Goal: Book appointment/travel/reservation

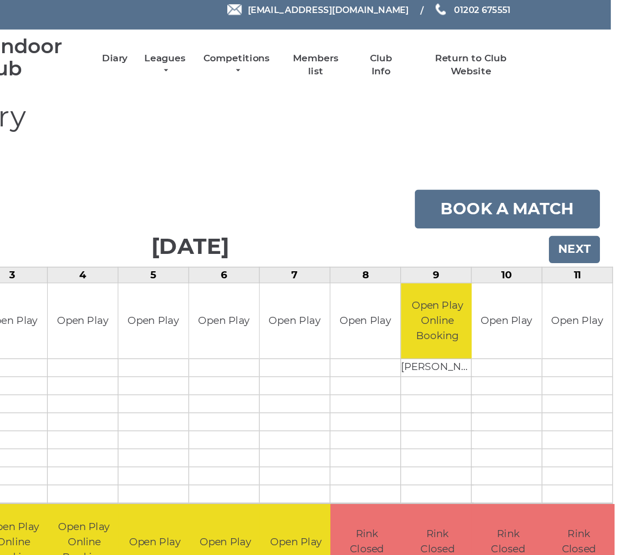
scroll to position [8, 3]
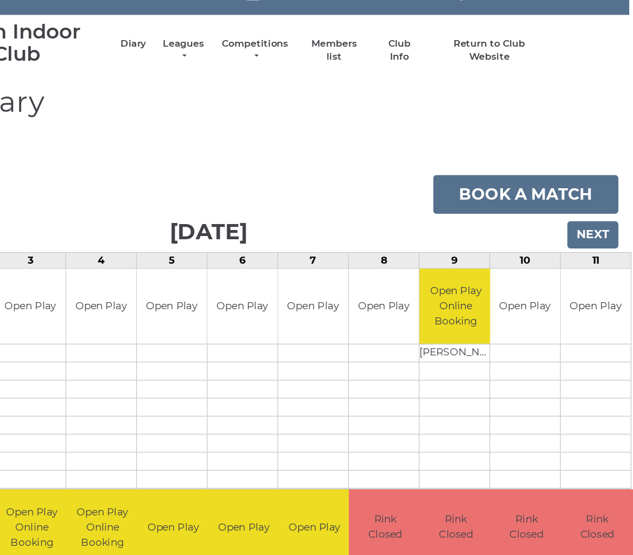
click at [583, 178] on input "Next" at bounding box center [602, 188] width 38 height 21
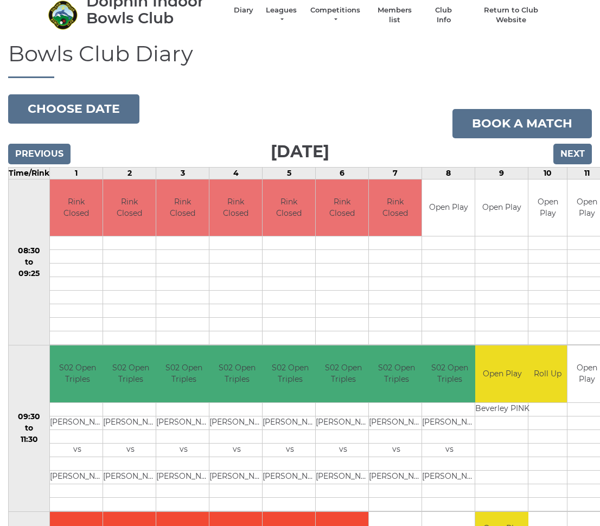
scroll to position [44, 0]
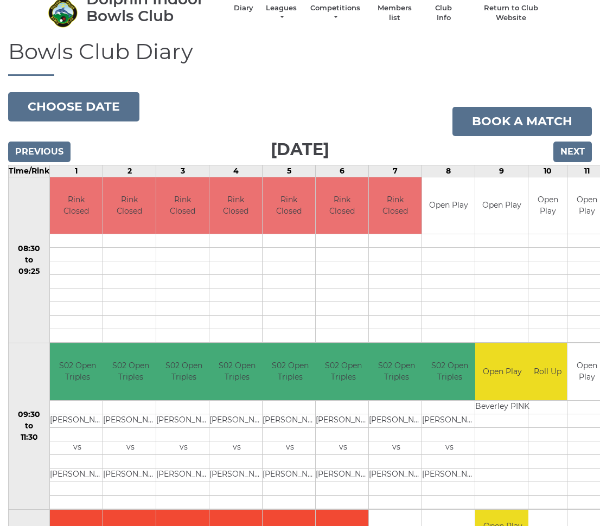
click at [569, 155] on input "Next" at bounding box center [572, 152] width 38 height 21
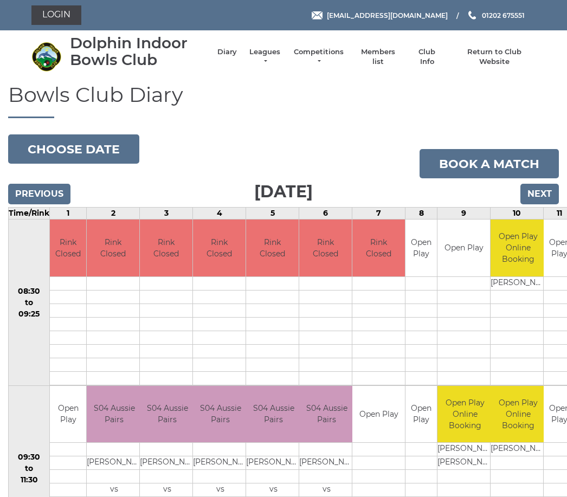
click at [538, 193] on input "Next" at bounding box center [539, 194] width 38 height 21
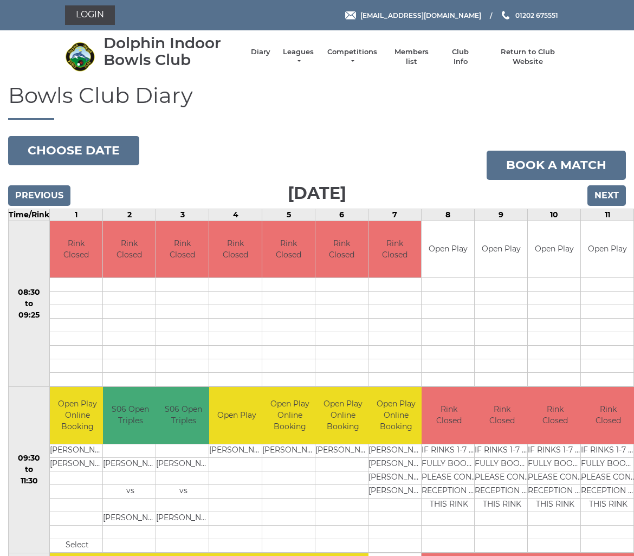
click at [605, 198] on input "Next" at bounding box center [607, 195] width 38 height 21
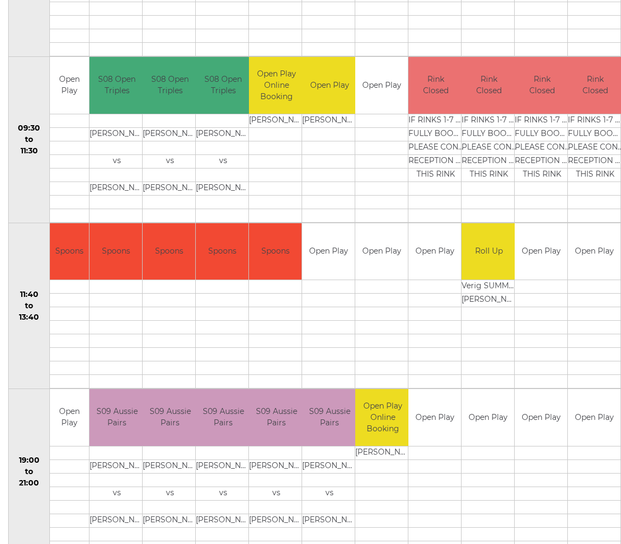
scroll to position [330, 0]
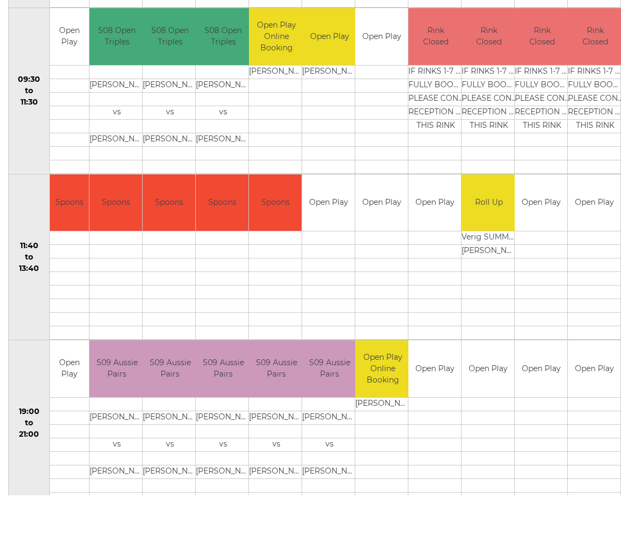
click at [265, 43] on td at bounding box center [275, 50] width 53 height 14
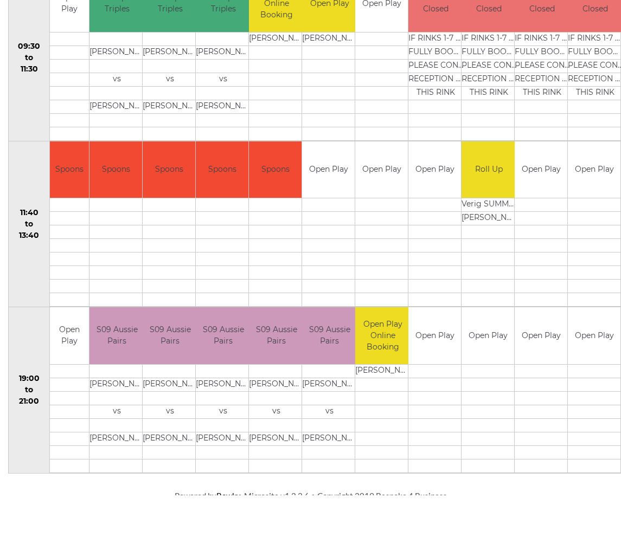
scroll to position [369, 0]
